Goal: Transaction & Acquisition: Download file/media

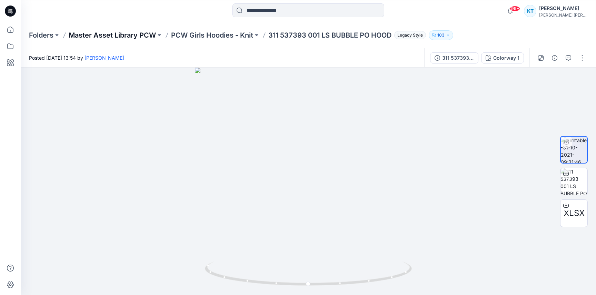
click at [99, 34] on p "Master Asset Library PCW" at bounding box center [112, 35] width 87 height 10
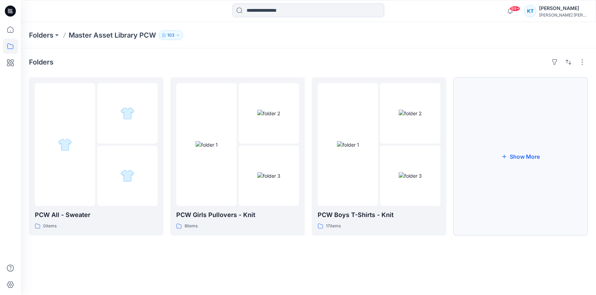
click at [496, 177] on button "Show More" at bounding box center [520, 156] width 134 height 158
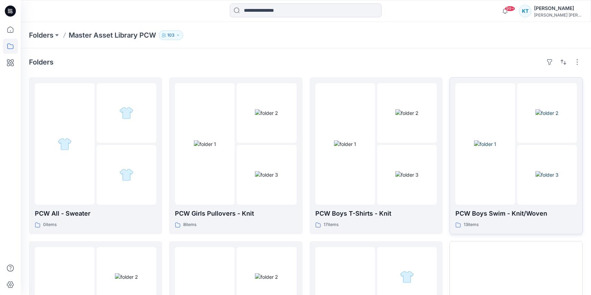
scroll to position [122, 0]
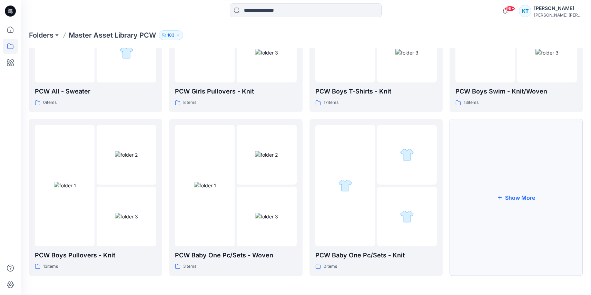
click at [504, 176] on button "Show More" at bounding box center [515, 197] width 133 height 157
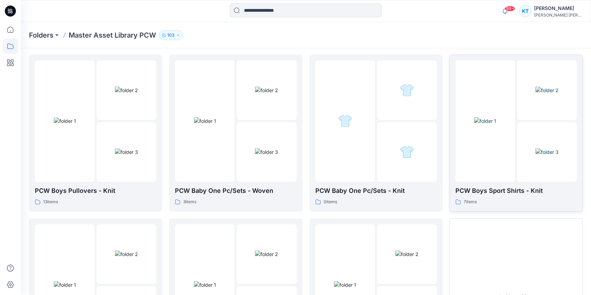
scroll to position [286, 0]
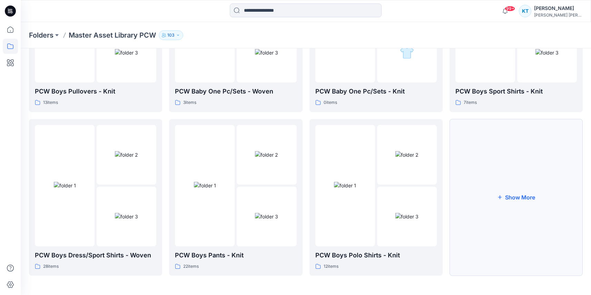
click at [517, 159] on button "Show More" at bounding box center [515, 197] width 133 height 157
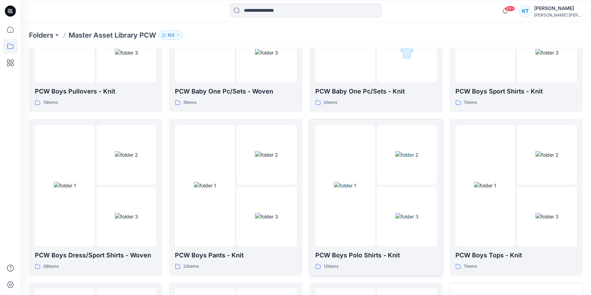
scroll to position [450, 0]
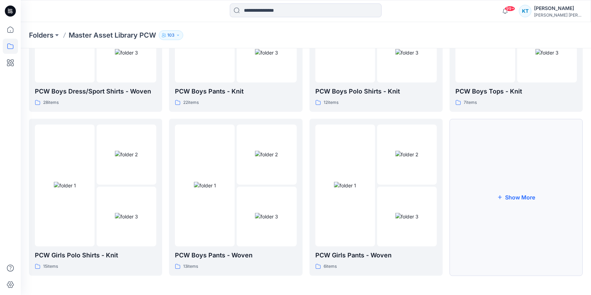
click at [537, 196] on button "Show More" at bounding box center [515, 197] width 133 height 157
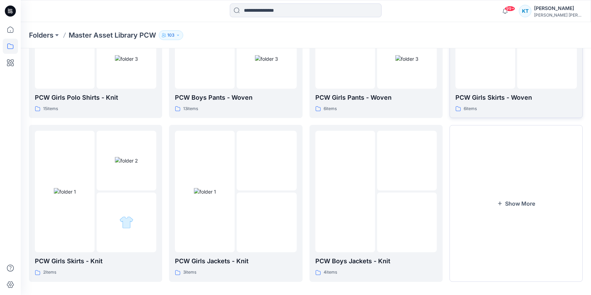
scroll to position [613, 0]
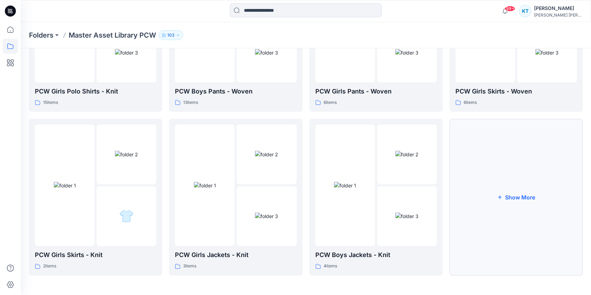
click at [487, 167] on button "Show More" at bounding box center [515, 197] width 133 height 157
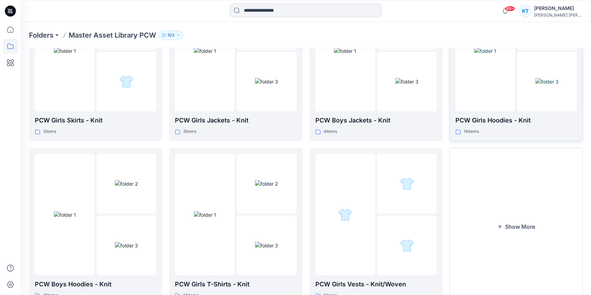
scroll to position [777, 0]
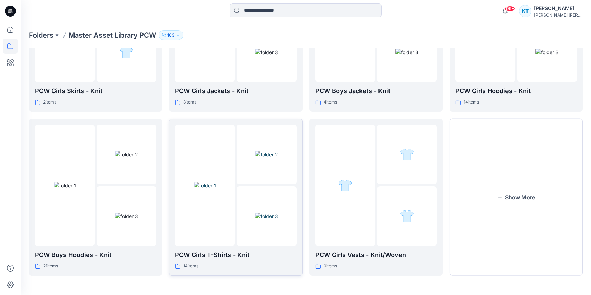
click at [255, 220] on img at bounding box center [266, 215] width 23 height 7
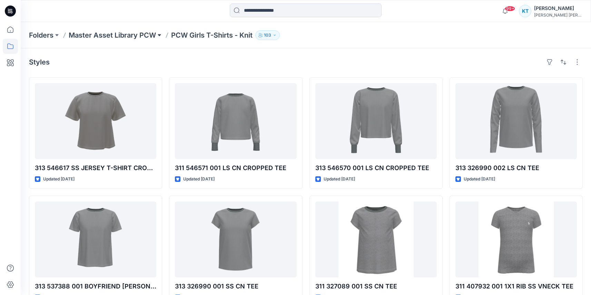
click at [159, 36] on button at bounding box center [159, 35] width 7 height 10
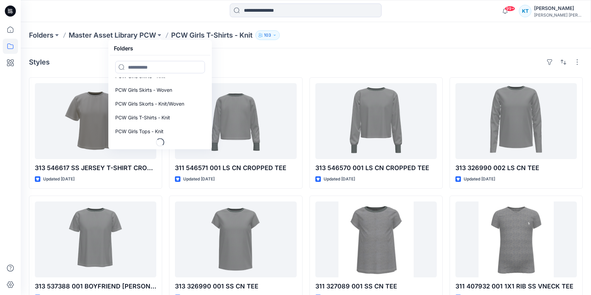
scroll to position [492, 0]
click at [133, 34] on p "Master Asset Library PCW" at bounding box center [112, 35] width 87 height 10
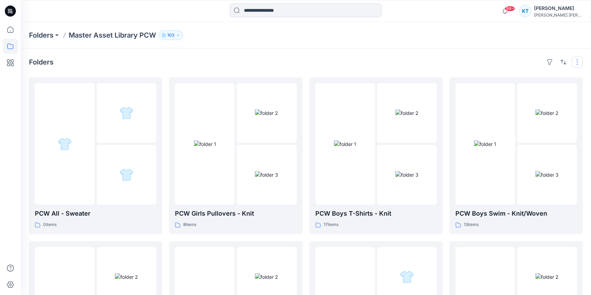
click at [578, 60] on button "button" at bounding box center [576, 62] width 11 height 11
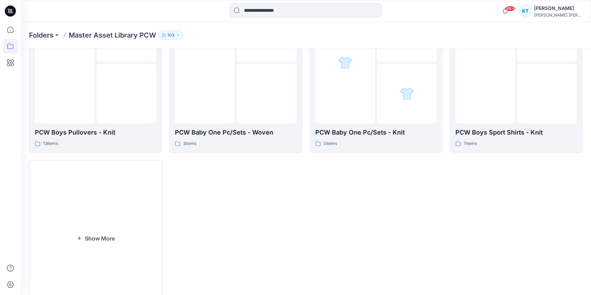
scroll to position [286, 0]
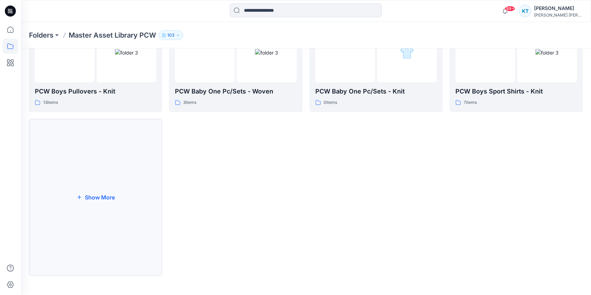
click at [98, 191] on button "Show More" at bounding box center [95, 197] width 133 height 157
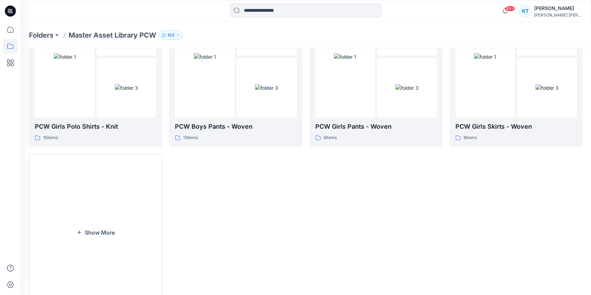
scroll to position [613, 0]
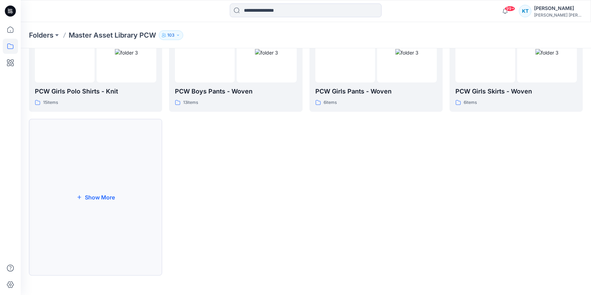
click at [104, 186] on button "Show More" at bounding box center [95, 197] width 133 height 157
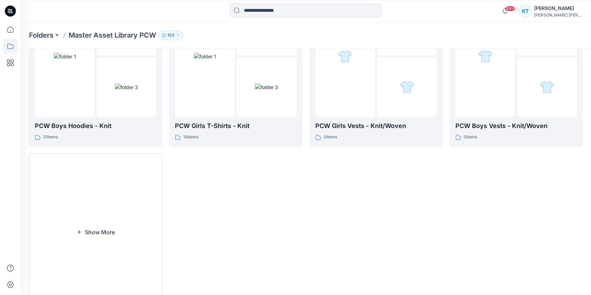
scroll to position [909, 0]
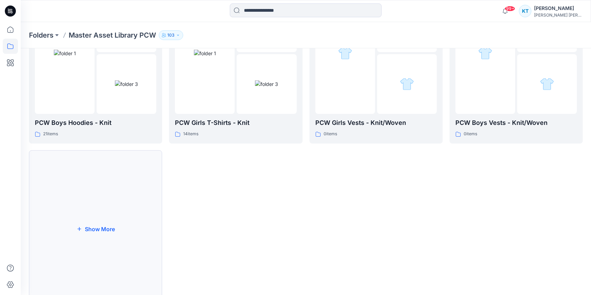
click at [77, 226] on icon "button" at bounding box center [80, 229] width 6 height 6
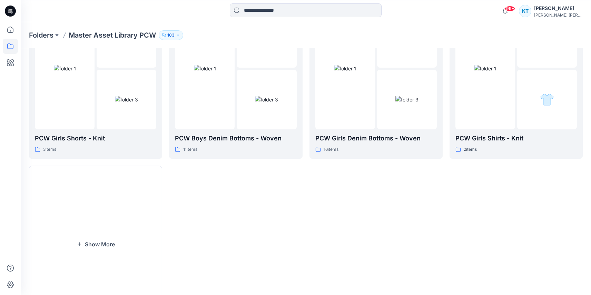
scroll to position [1227, 0]
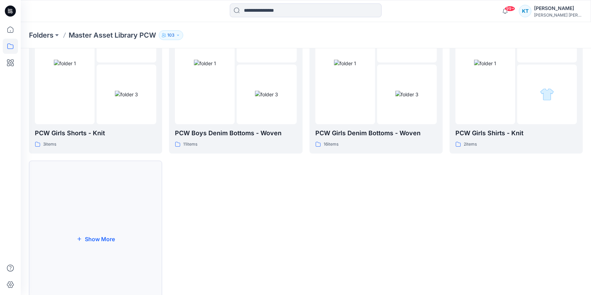
click at [119, 226] on button "Show More" at bounding box center [95, 238] width 133 height 157
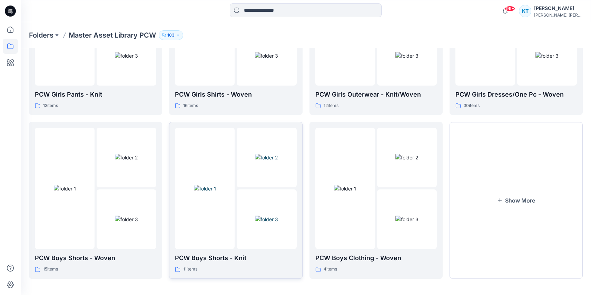
scroll to position [1432, 0]
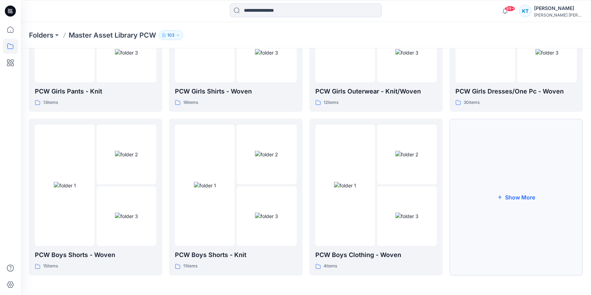
click at [528, 190] on button "Show More" at bounding box center [515, 197] width 133 height 157
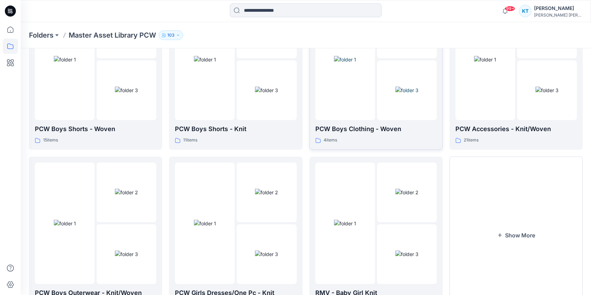
scroll to position [1596, 0]
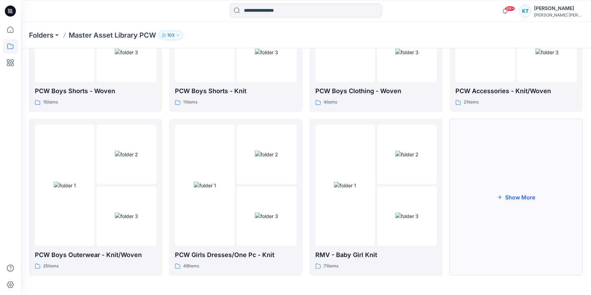
click at [488, 192] on button "Show More" at bounding box center [515, 197] width 133 height 157
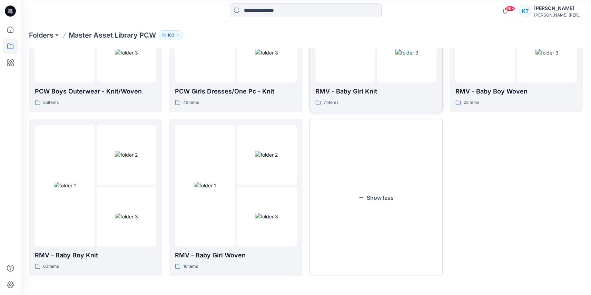
scroll to position [1757, 0]
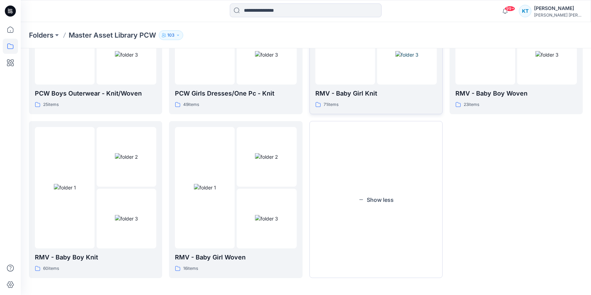
click at [388, 185] on button "Show less" at bounding box center [375, 199] width 133 height 157
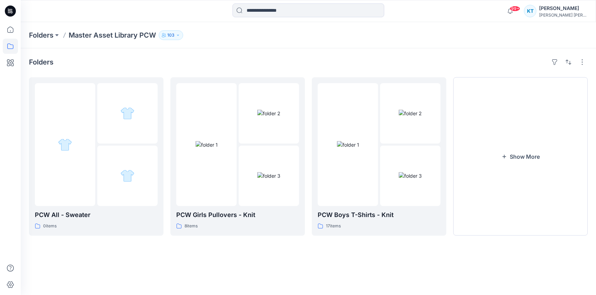
click at [399, 179] on img at bounding box center [410, 175] width 23 height 7
click at [508, 181] on button "Show More" at bounding box center [520, 156] width 134 height 158
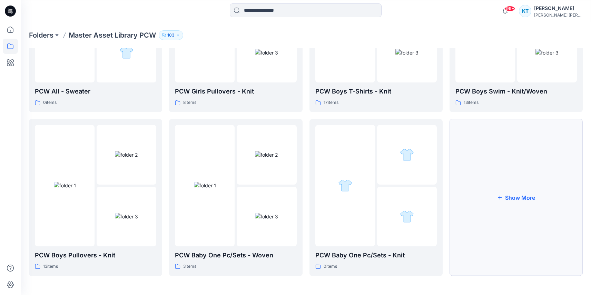
click at [503, 236] on button "Show More" at bounding box center [515, 197] width 133 height 157
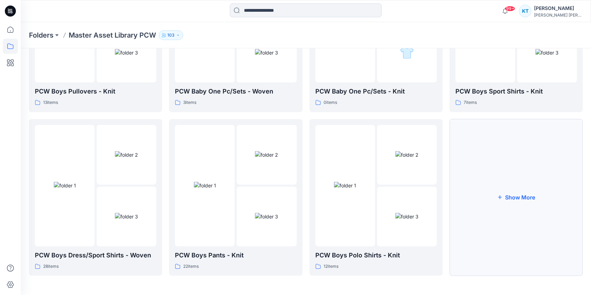
click at [500, 193] on button "Show More" at bounding box center [515, 197] width 133 height 157
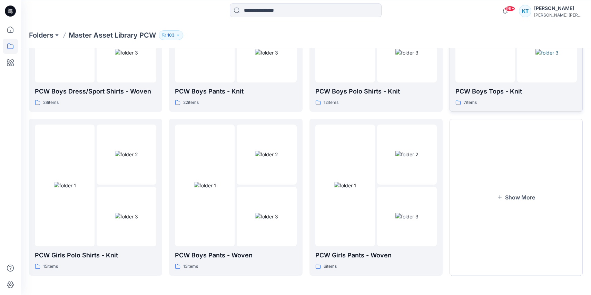
click at [481, 204] on button "Show More" at bounding box center [515, 197] width 133 height 157
click at [492, 205] on button "Show More" at bounding box center [515, 197] width 133 height 157
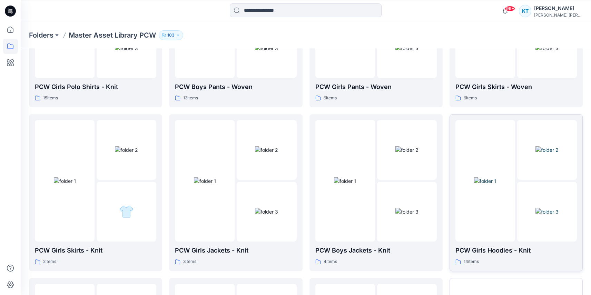
scroll to position [777, 0]
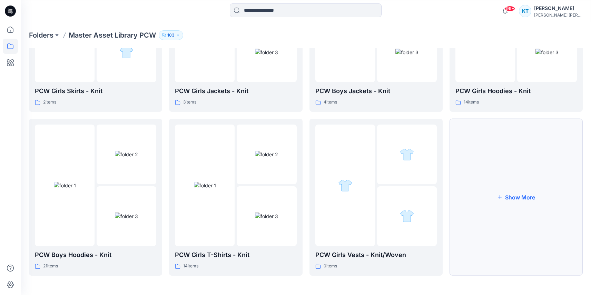
click at [494, 183] on button "Show More" at bounding box center [515, 197] width 133 height 157
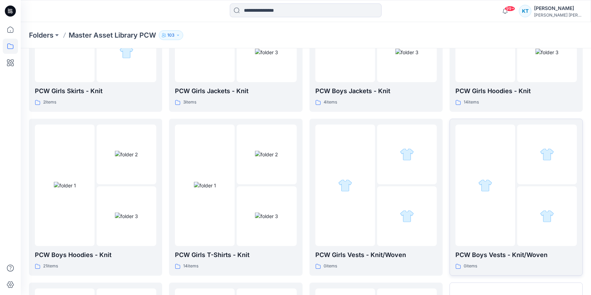
click at [467, 209] on div at bounding box center [485, 184] width 60 height 121
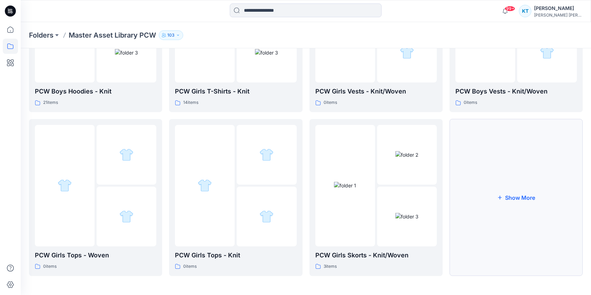
click at [494, 226] on button "Show More" at bounding box center [515, 197] width 133 height 157
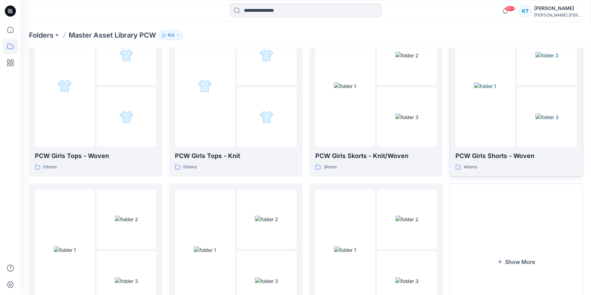
scroll to position [1104, 0]
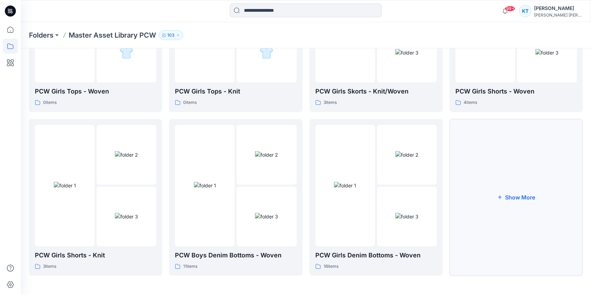
click at [495, 194] on button "Show More" at bounding box center [515, 197] width 133 height 157
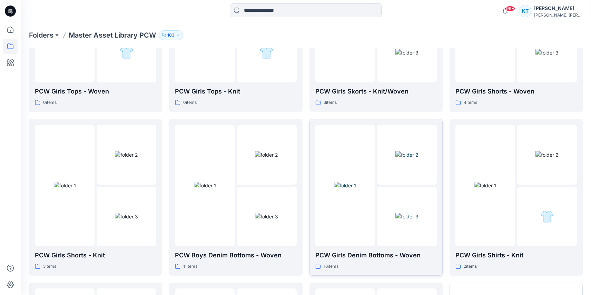
scroll to position [1268, 0]
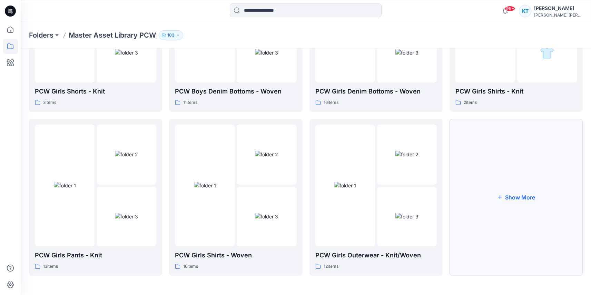
click at [497, 206] on button "Show More" at bounding box center [515, 197] width 133 height 157
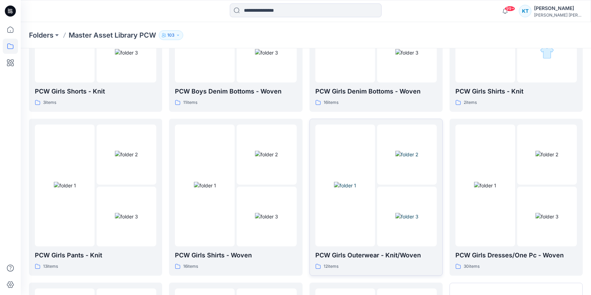
scroll to position [1432, 0]
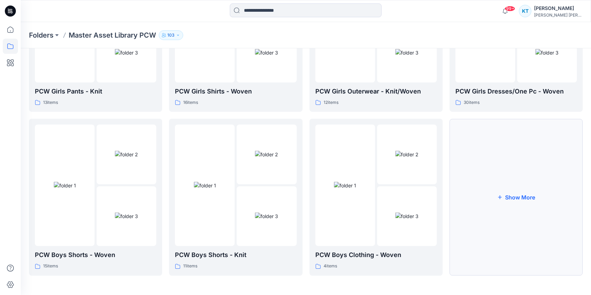
click at [519, 196] on button "Show More" at bounding box center [515, 197] width 133 height 157
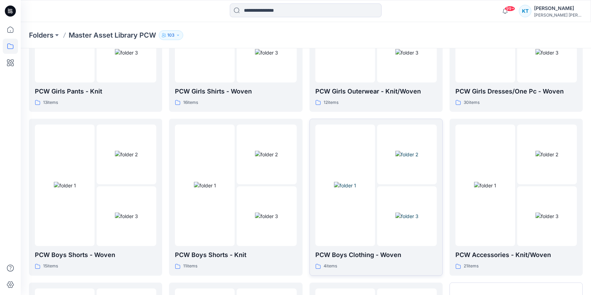
scroll to position [1596, 0]
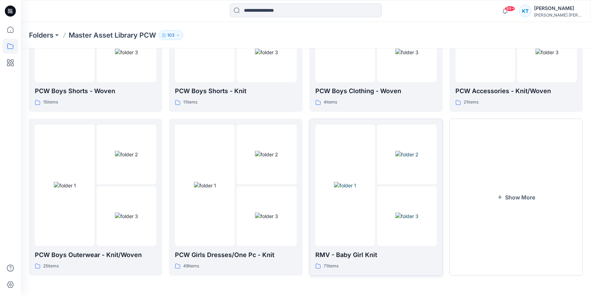
click at [396, 218] on img at bounding box center [406, 215] width 23 height 7
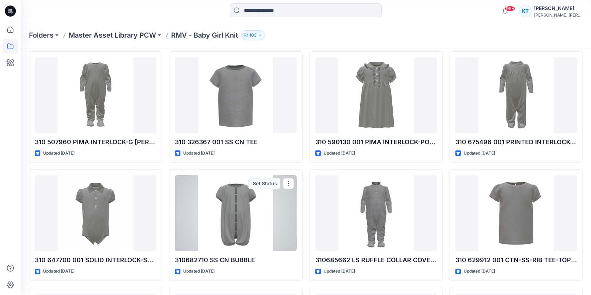
scroll to position [1086, 0]
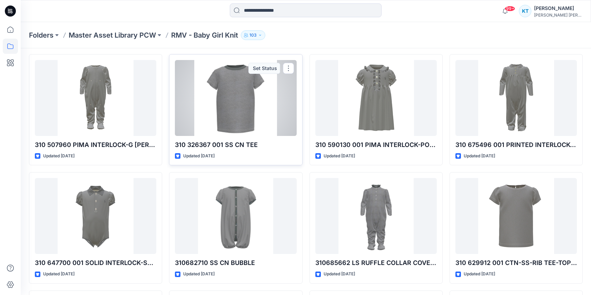
click at [266, 104] on div at bounding box center [235, 98] width 121 height 76
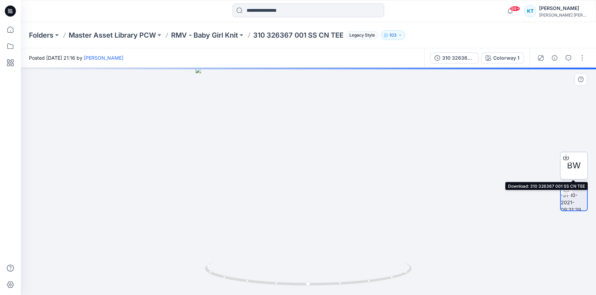
click at [573, 163] on span "BW" at bounding box center [574, 165] width 14 height 12
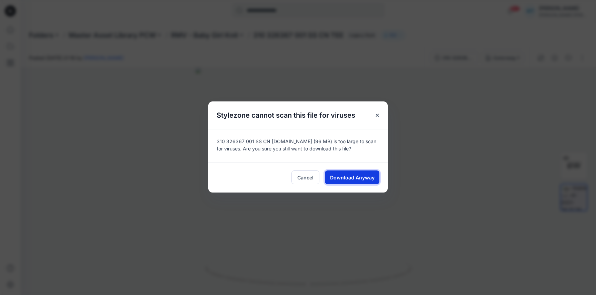
click at [351, 179] on span "Download Anyway" at bounding box center [352, 177] width 44 height 7
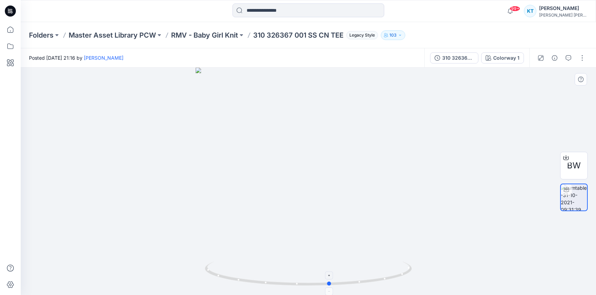
drag, startPoint x: 309, startPoint y: 284, endPoint x: 331, endPoint y: 282, distance: 21.8
click at [331, 282] on circle at bounding box center [330, 283] width 4 height 4
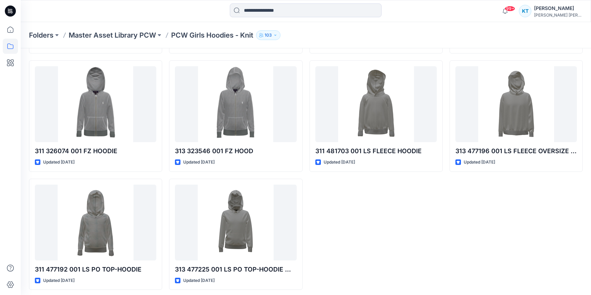
scroll to position [256, 0]
